Goal: Check status

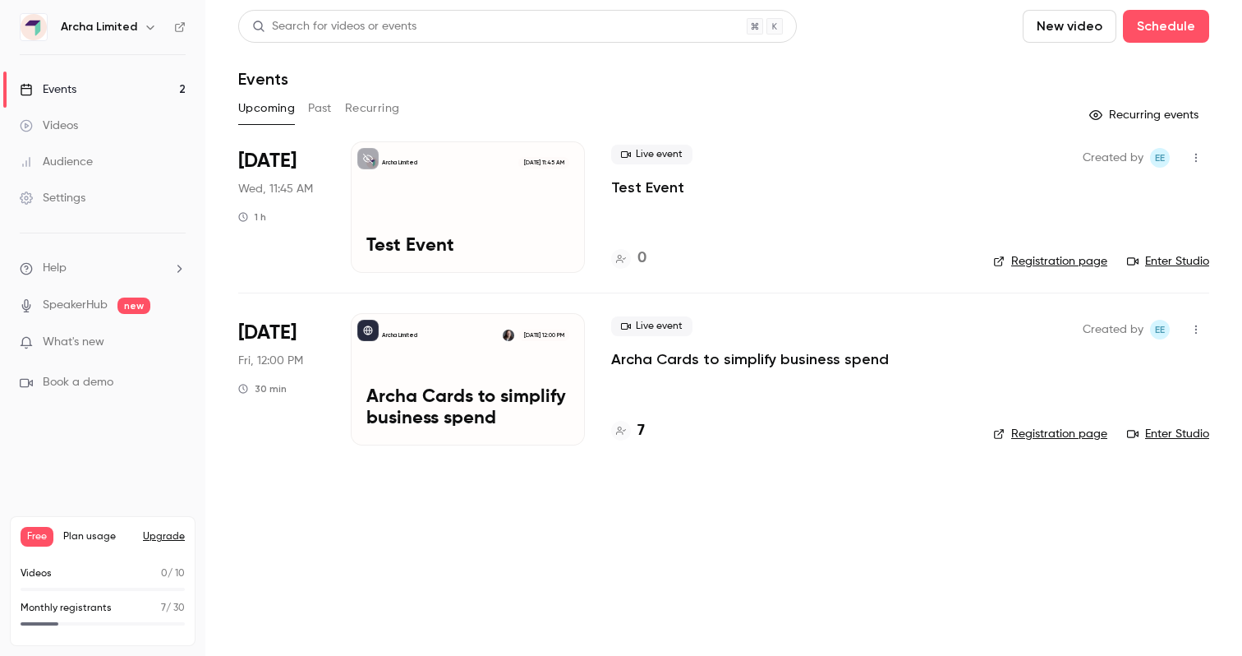
click at [519, 396] on p "Archa Cards to simplify business spend" at bounding box center [467, 408] width 203 height 43
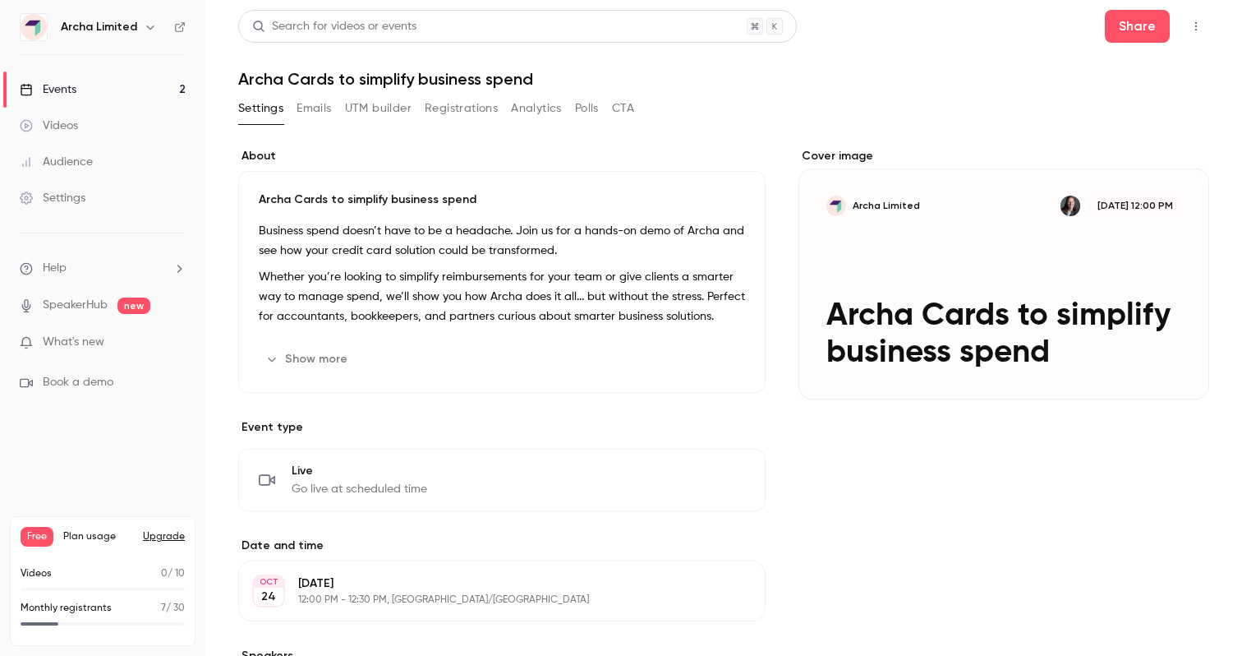
click at [480, 104] on button "Registrations" at bounding box center [461, 108] width 73 height 26
